Goal: Task Accomplishment & Management: Complete application form

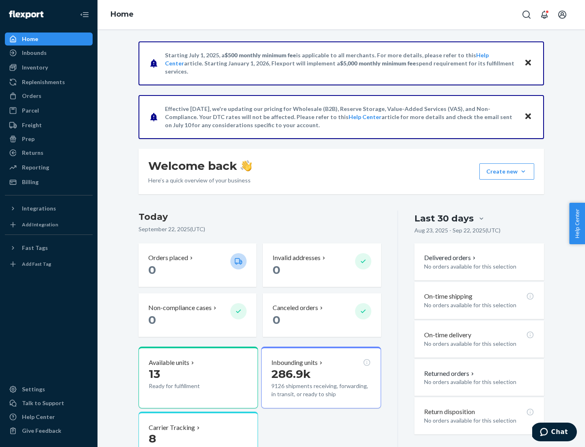
click at [523, 171] on button "Create new Create new inbound Create new order Create new product" at bounding box center [506, 171] width 55 height 16
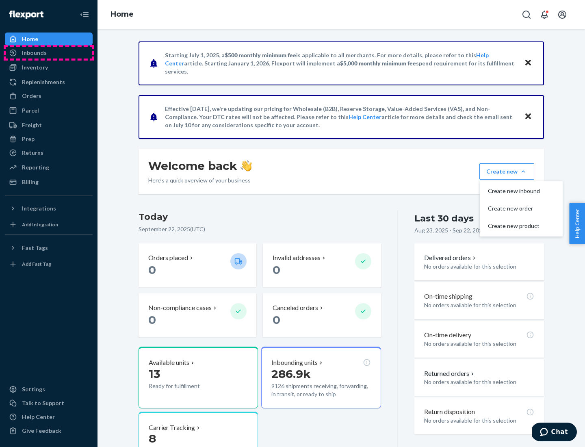
click at [49, 53] on div "Inbounds" at bounding box center [49, 52] width 86 height 11
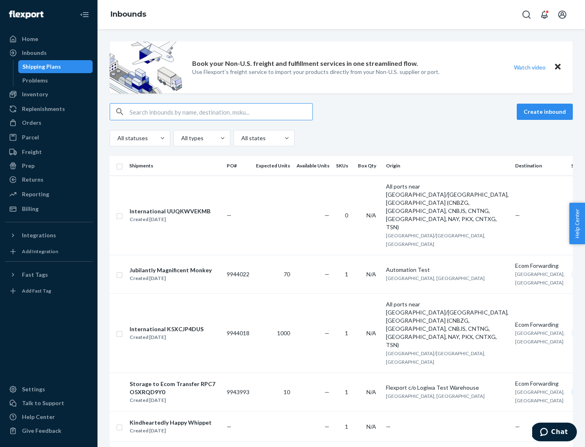
click at [546, 112] on button "Create inbound" at bounding box center [545, 112] width 56 height 16
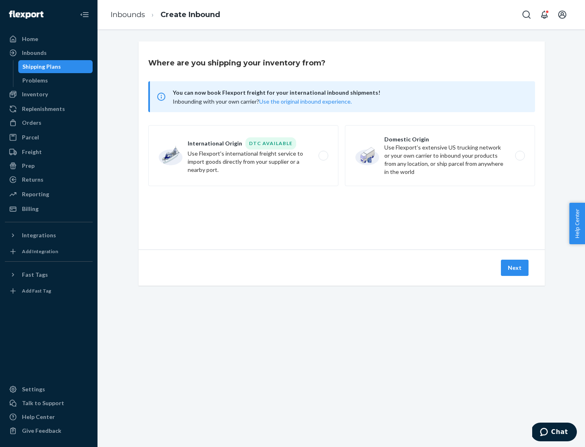
click at [440, 156] on label "Domestic Origin Use Flexport’s extensive US trucking network or your own carrie…" at bounding box center [440, 155] width 190 height 61
click at [519, 156] on input "Domestic Origin Use Flexport’s extensive US trucking network or your own carrie…" at bounding box center [521, 155] width 5 height 5
radio input "true"
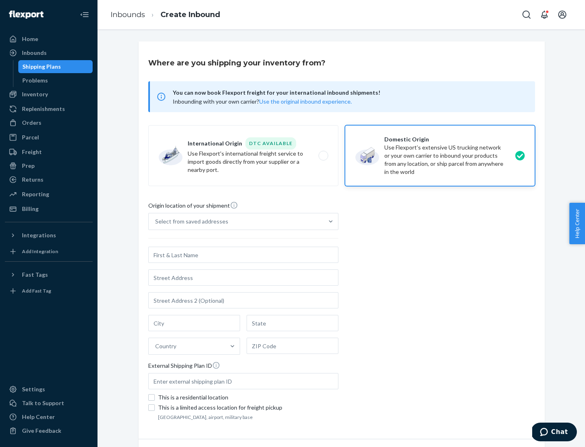
click at [190, 221] on div "Select from saved addresses" at bounding box center [191, 221] width 73 height 8
click at [156, 221] on input "Select from saved addresses" at bounding box center [155, 221] width 1 height 8
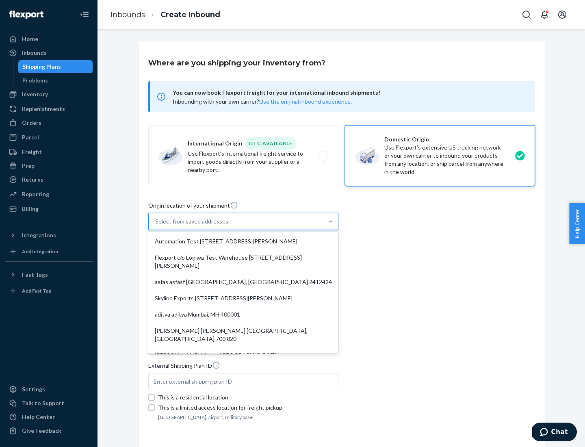
scroll to position [3, 0]
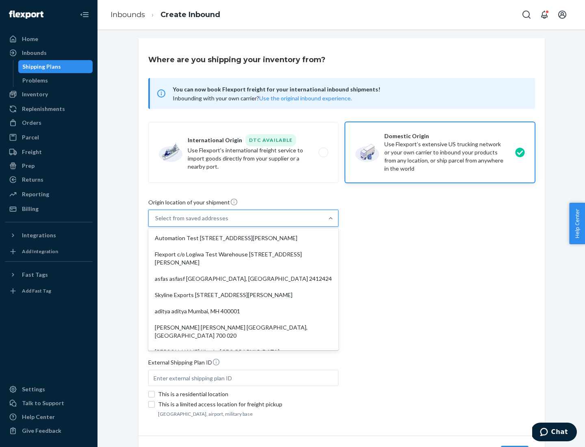
click at [243, 238] on div "Automation Test [STREET_ADDRESS][PERSON_NAME]" at bounding box center [243, 238] width 187 height 16
click at [156, 222] on input "option Automation Test [STREET_ADDRESS][PERSON_NAME]. 9 results available. Use …" at bounding box center [155, 218] width 1 height 8
type input "Automation Test"
type input "9th Floor"
type input "[GEOGRAPHIC_DATA]"
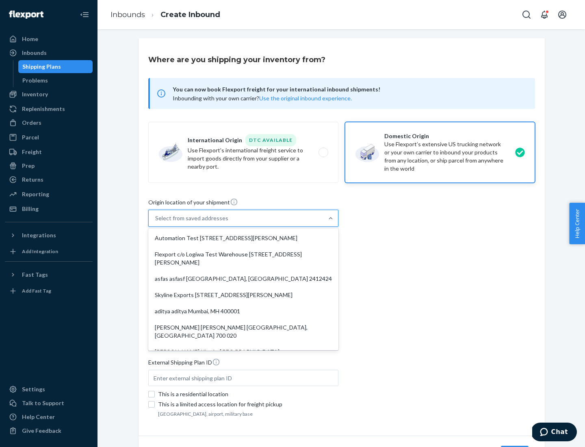
type input "CA"
type input "94104"
type input "[STREET_ADDRESS][PERSON_NAME]"
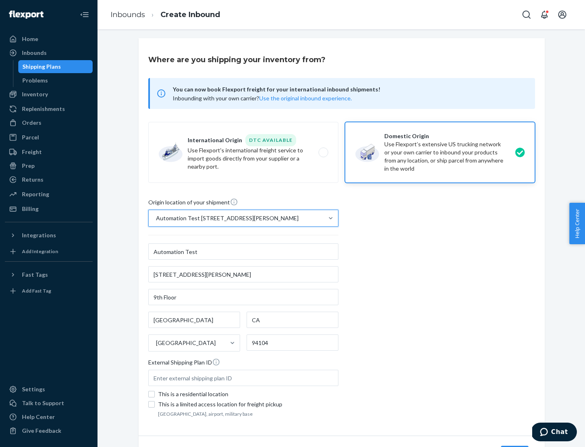
scroll to position [48, 0]
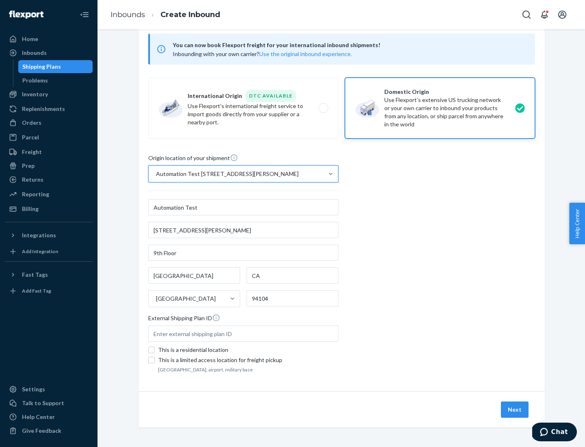
click at [515, 409] on button "Next" at bounding box center [515, 409] width 28 height 16
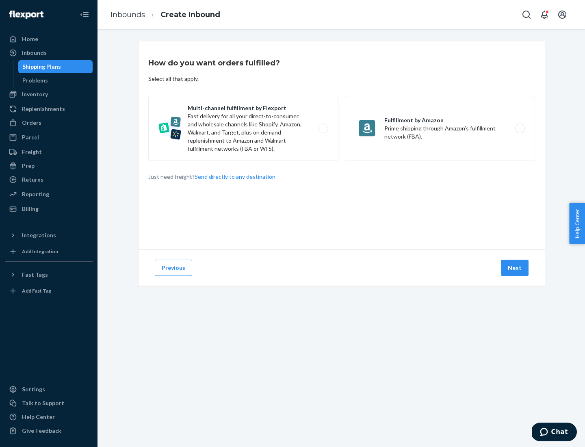
click at [243, 128] on label "Multi-channel fulfillment by Flexport Fast delivery for all your direct-to-cons…" at bounding box center [243, 128] width 190 height 65
click at [323, 128] on input "Multi-channel fulfillment by Flexport Fast delivery for all your direct-to-cons…" at bounding box center [325, 128] width 5 height 5
radio input "true"
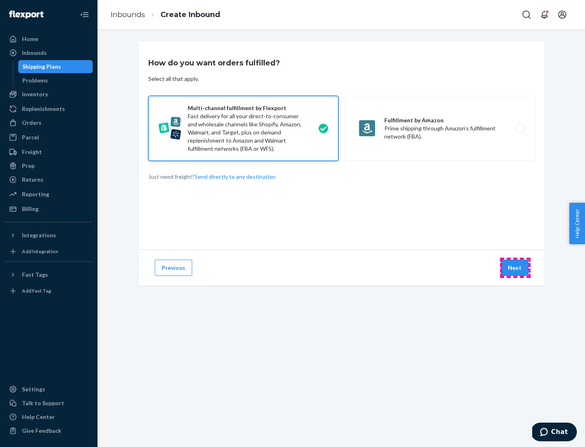
click at [515, 268] on button "Next" at bounding box center [515, 267] width 28 height 16
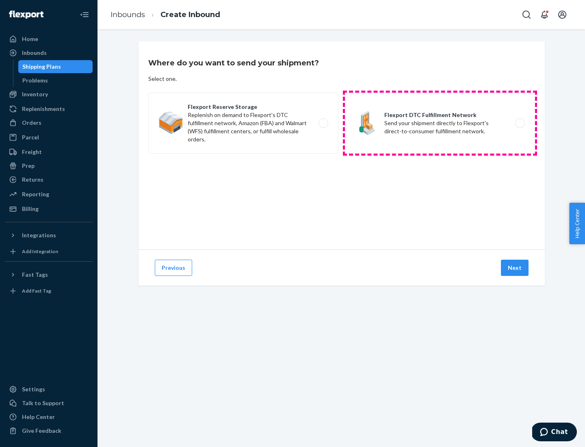
click at [440, 123] on label "Flexport DTC Fulfillment Network Send your shipment directly to Flexport's dire…" at bounding box center [440, 123] width 190 height 61
click at [519, 123] on input "Flexport DTC Fulfillment Network Send your shipment directly to Flexport's dire…" at bounding box center [521, 123] width 5 height 5
radio input "true"
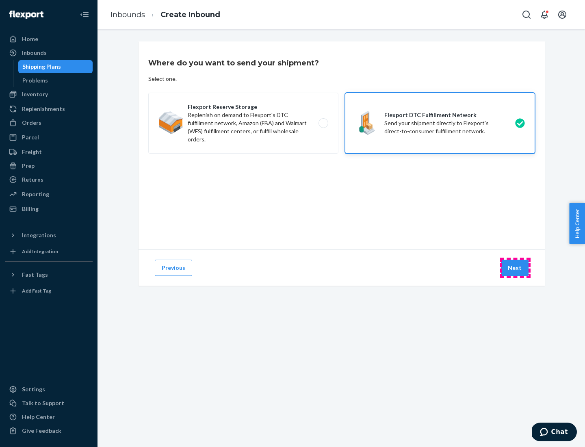
click at [515, 268] on button "Next" at bounding box center [515, 267] width 28 height 16
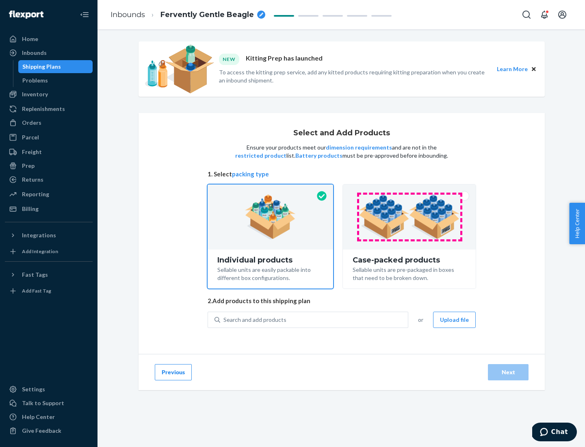
click at [409, 217] on img at bounding box center [409, 217] width 101 height 45
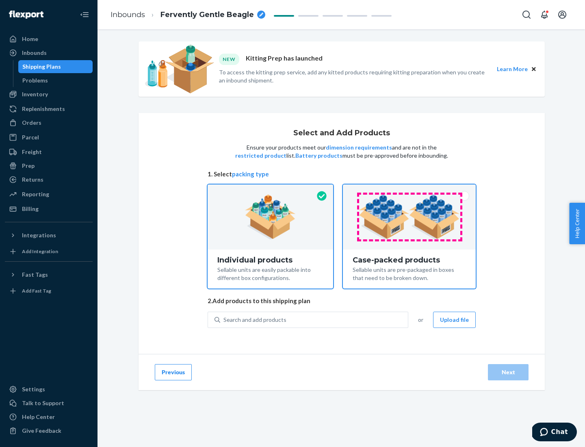
click at [409, 190] on input "Case-packed products Sellable units are pre-packaged in boxes that need to be b…" at bounding box center [409, 186] width 5 height 5
radio input "true"
radio input "false"
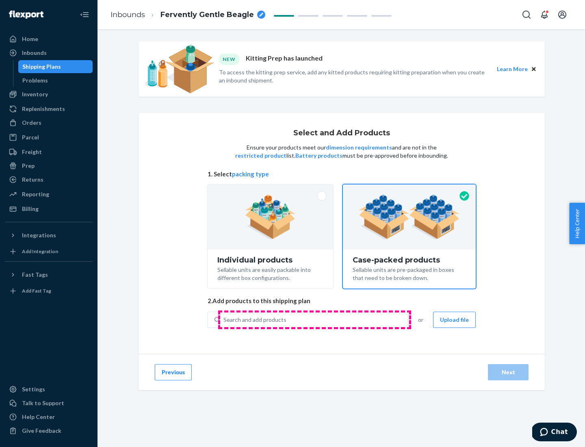
click at [314, 319] on div "Search and add products" at bounding box center [314, 319] width 188 height 15
click at [224, 319] on input "Search and add products" at bounding box center [223, 320] width 1 height 8
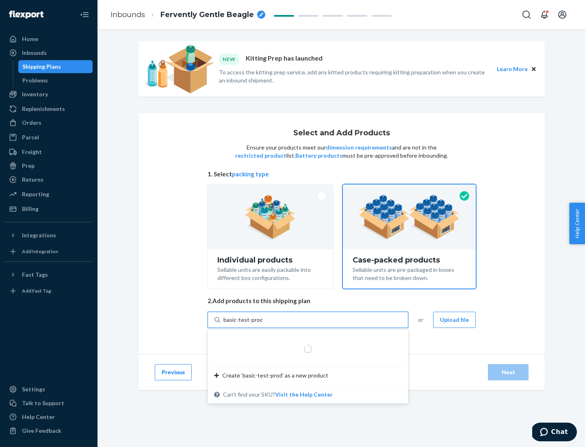
type input "basic-test-product-1"
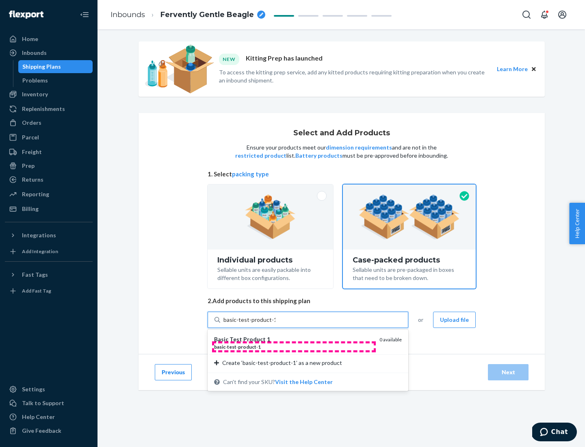
click at [294, 346] on div "basic - test - product - 1" at bounding box center [293, 346] width 159 height 7
click at [275, 324] on input "basic-test-product-1" at bounding box center [249, 320] width 52 height 8
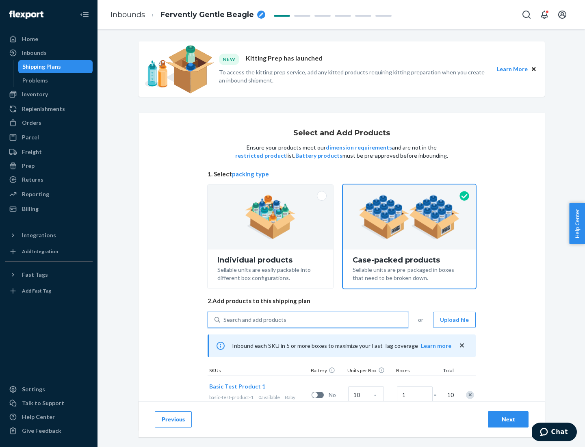
scroll to position [29, 0]
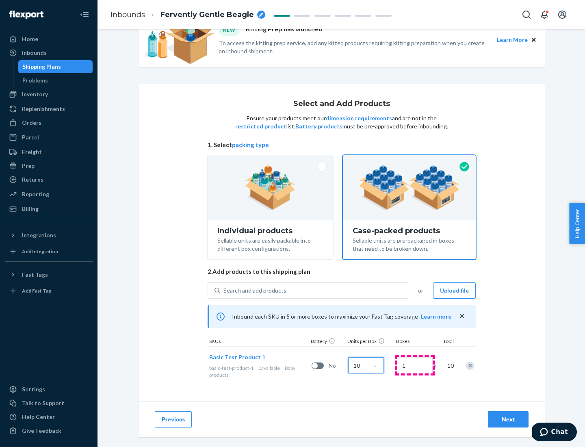
type input "10"
type input "7"
click at [508, 419] on div "Next" at bounding box center [508, 419] width 27 height 8
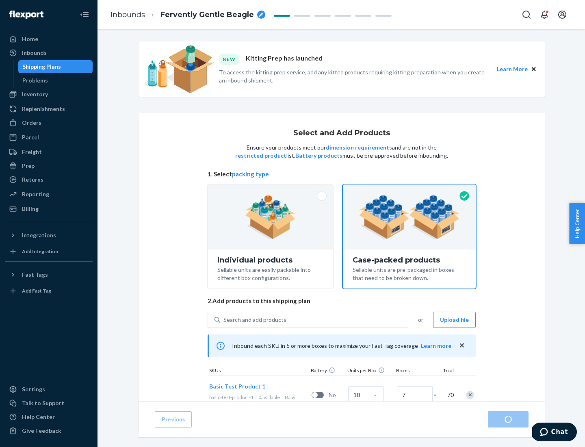
radio input "true"
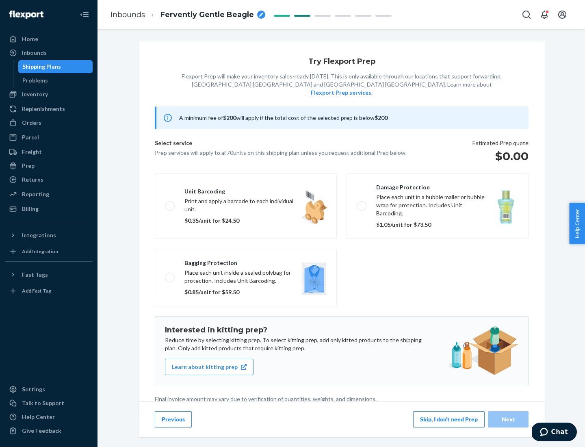
scroll to position [2, 0]
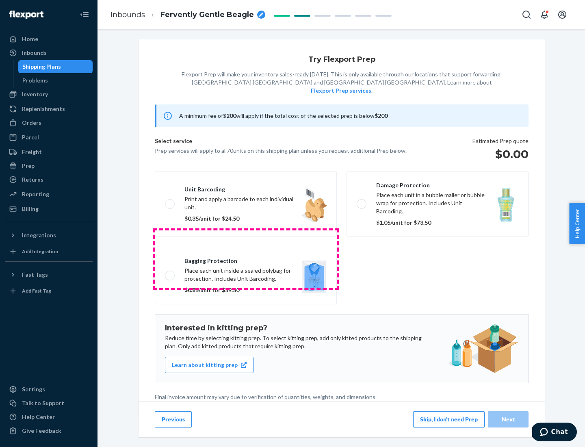
click at [246, 259] on label "Bagging protection Place each unit inside a sealed polybag for protection. Incl…" at bounding box center [246, 276] width 182 height 58
click at [170, 272] on input "Bagging protection Place each unit inside a sealed polybag for protection. Incl…" at bounding box center [167, 274] width 5 height 5
checkbox input "true"
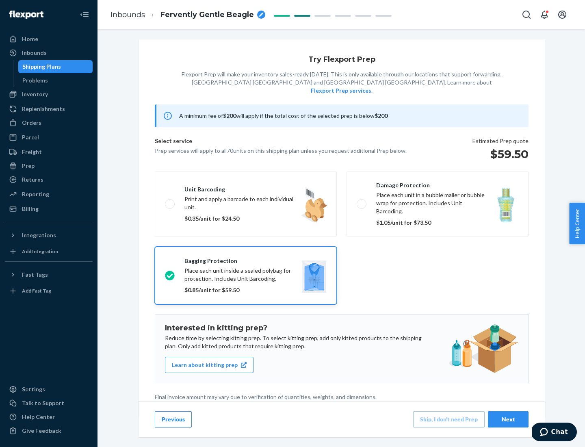
click at [508, 419] on div "Next" at bounding box center [508, 419] width 27 height 8
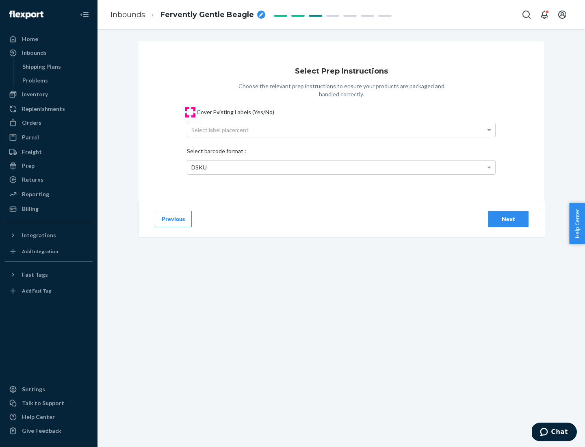
click at [190, 112] on input "Cover Existing Labels (Yes/No)" at bounding box center [190, 112] width 6 height 6
checkbox input "true"
click at [341, 130] on div "Select label placement" at bounding box center [341, 130] width 308 height 14
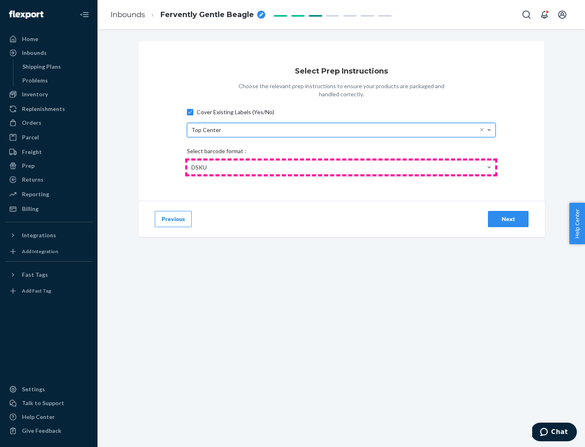
click at [341, 167] on div "DSKU" at bounding box center [341, 167] width 308 height 14
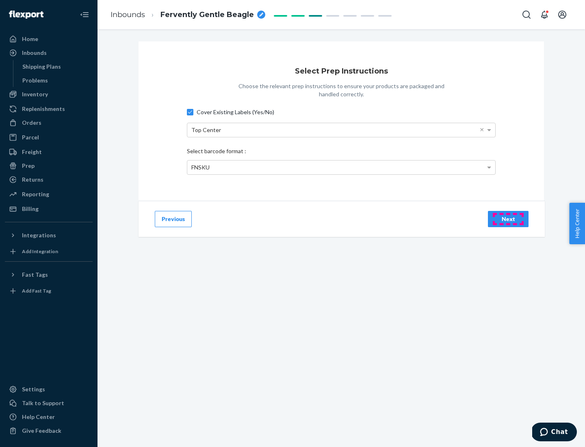
click at [508, 218] on div "Next" at bounding box center [508, 219] width 27 height 8
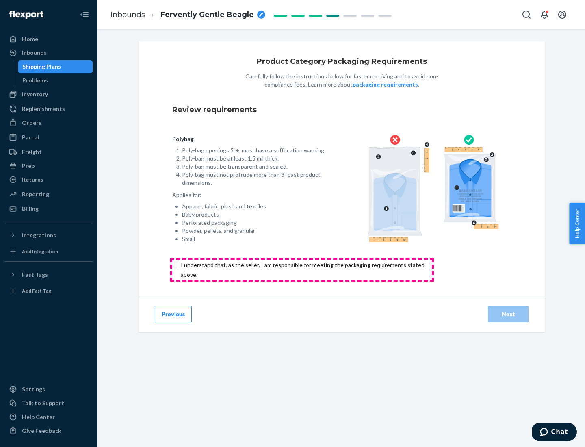
click at [302, 269] on input "checkbox" at bounding box center [307, 269] width 270 height 19
checkbox input "true"
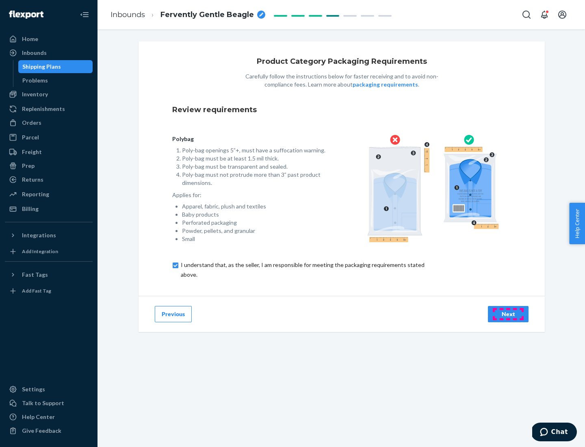
click at [508, 314] on div "Next" at bounding box center [508, 314] width 27 height 8
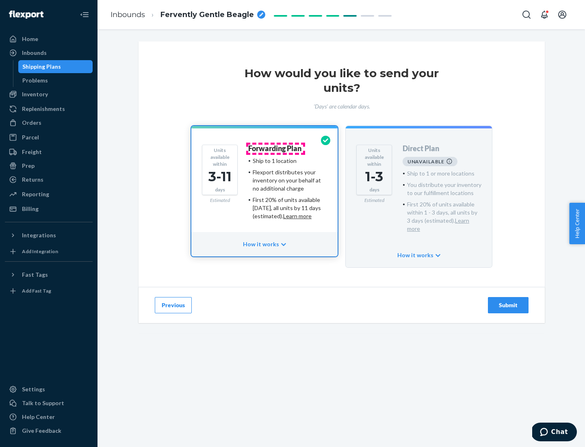
click at [275, 148] on h4 "Forwarding Plan" at bounding box center [274, 149] width 53 height 8
click at [508, 301] on div "Submit" at bounding box center [508, 305] width 27 height 8
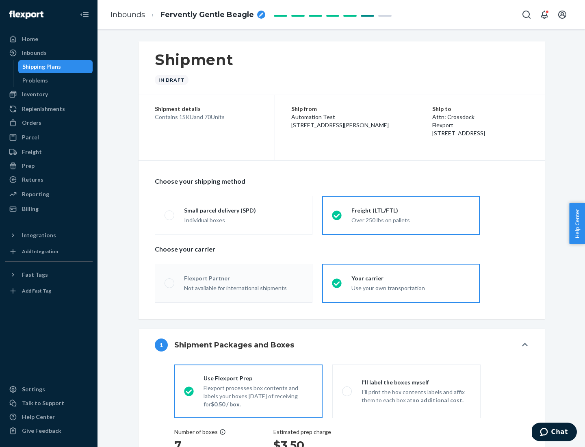
radio input "true"
radio input "false"
radio input "true"
radio input "false"
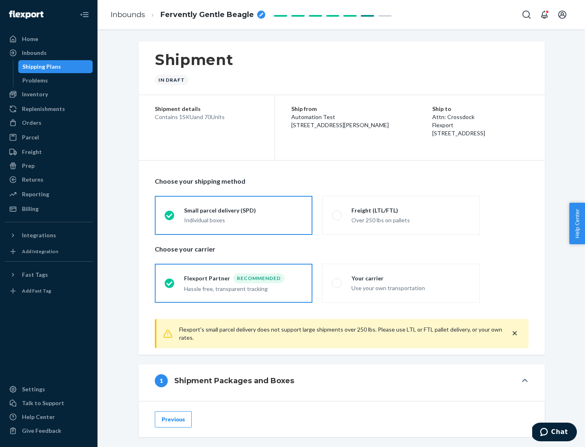
click at [243, 220] on div "Individual boxes" at bounding box center [243, 220] width 119 height 8
click at [170, 218] on input "Small parcel delivery (SPD) Individual boxes" at bounding box center [166, 214] width 5 height 5
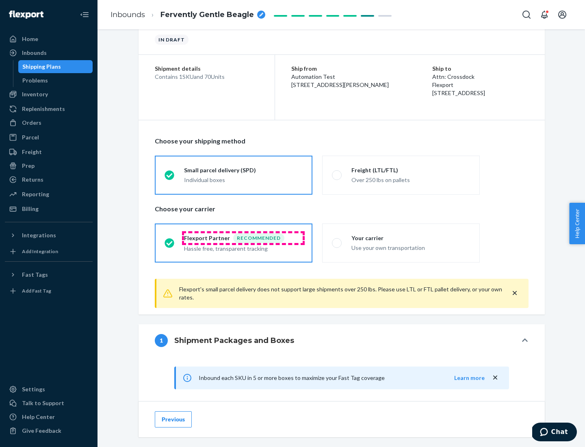
click at [243, 238] on div "Recommended" at bounding box center [258, 238] width 51 height 10
click at [170, 240] on input "Flexport Partner Recommended Hassle free, transparent tracking" at bounding box center [166, 242] width 5 height 5
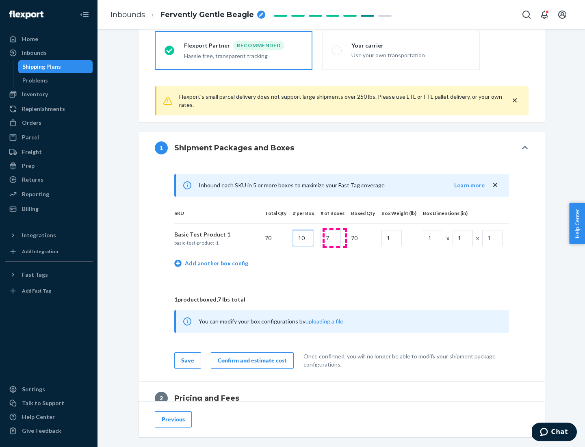
type input "10"
type input "7"
type input "1"
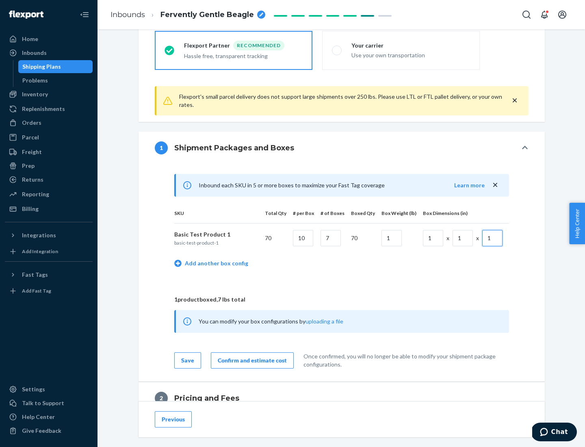
scroll to position [355, 0]
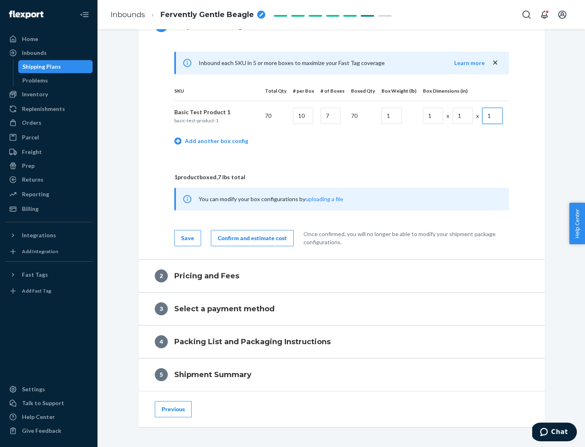
type input "1"
click at [251, 238] on div "Confirm and estimate cost" at bounding box center [252, 238] width 69 height 8
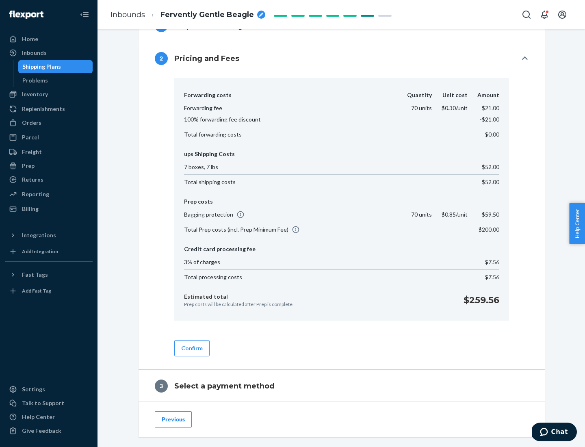
scroll to position [465, 0]
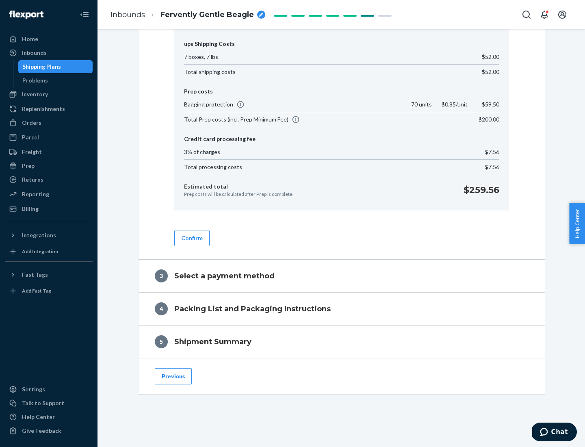
click at [191, 238] on button "Confirm" at bounding box center [191, 238] width 35 height 16
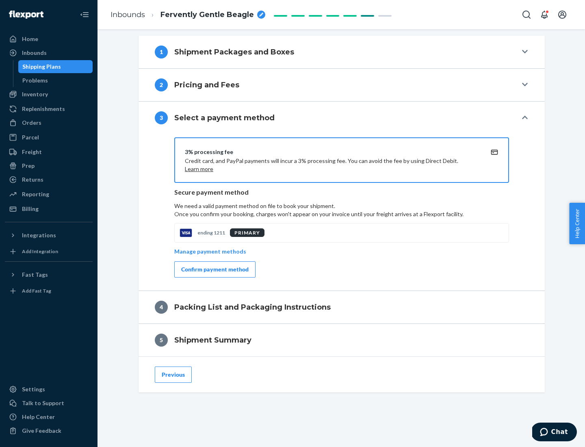
click at [214, 269] on div "Confirm payment method" at bounding box center [214, 269] width 67 height 8
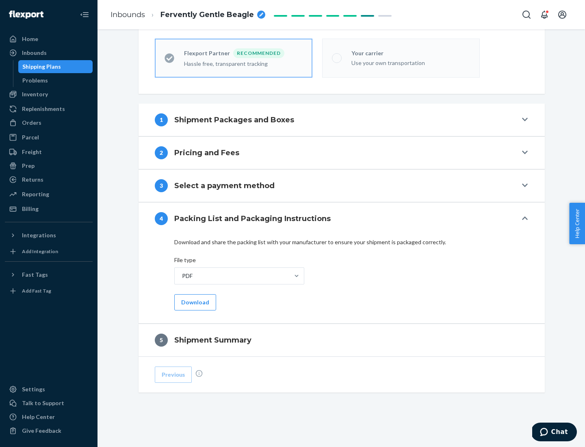
scroll to position [225, 0]
click at [194, 302] on button "Download" at bounding box center [195, 302] width 42 height 16
